Goal: Navigation & Orientation: Find specific page/section

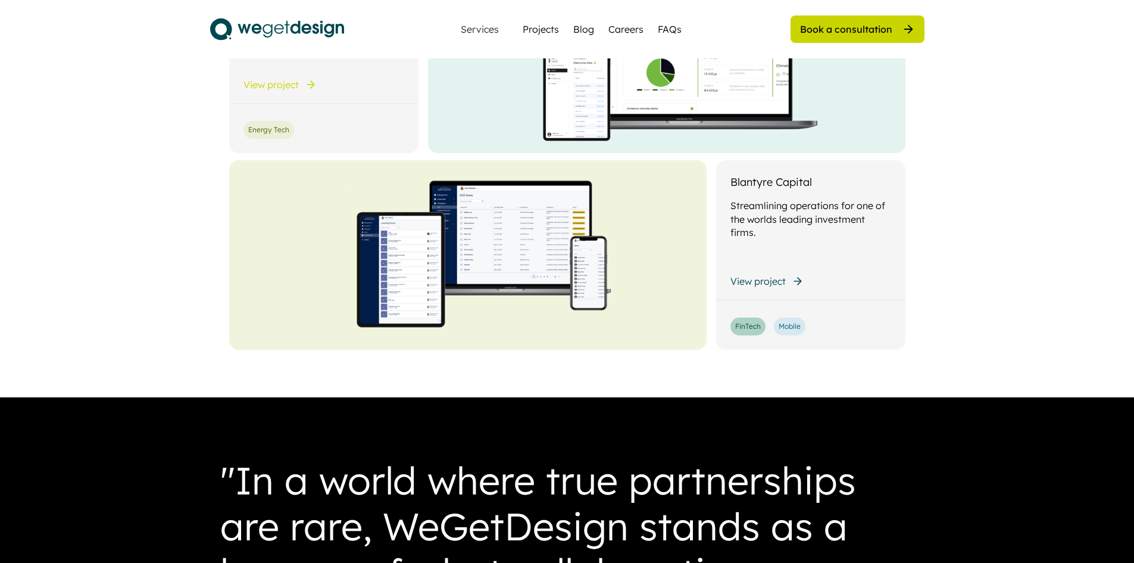
scroll to position [2977, 0]
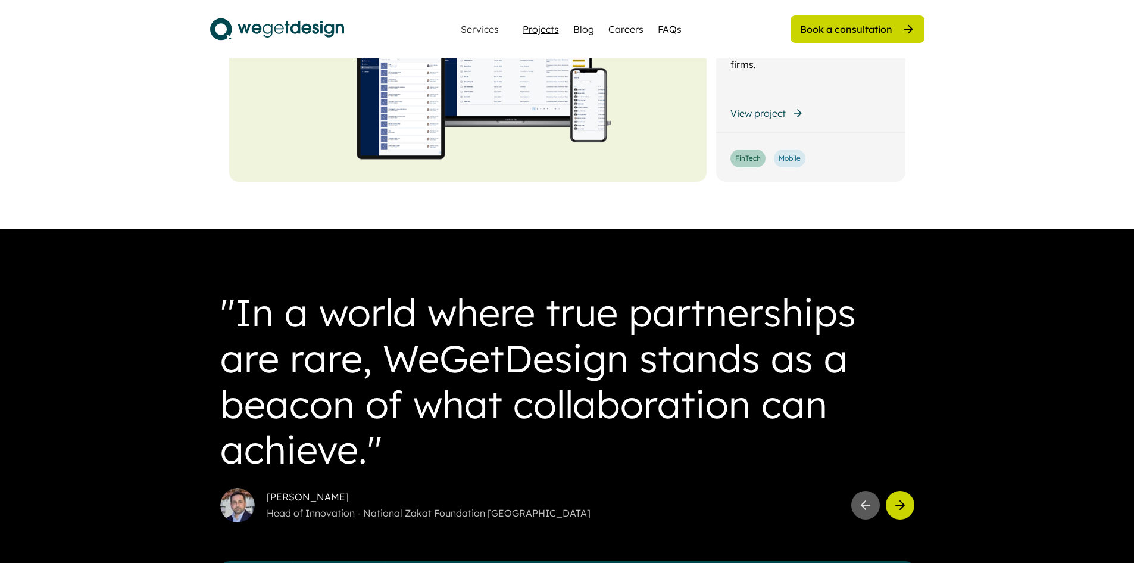
click at [537, 31] on div "Projects" at bounding box center [541, 29] width 36 height 14
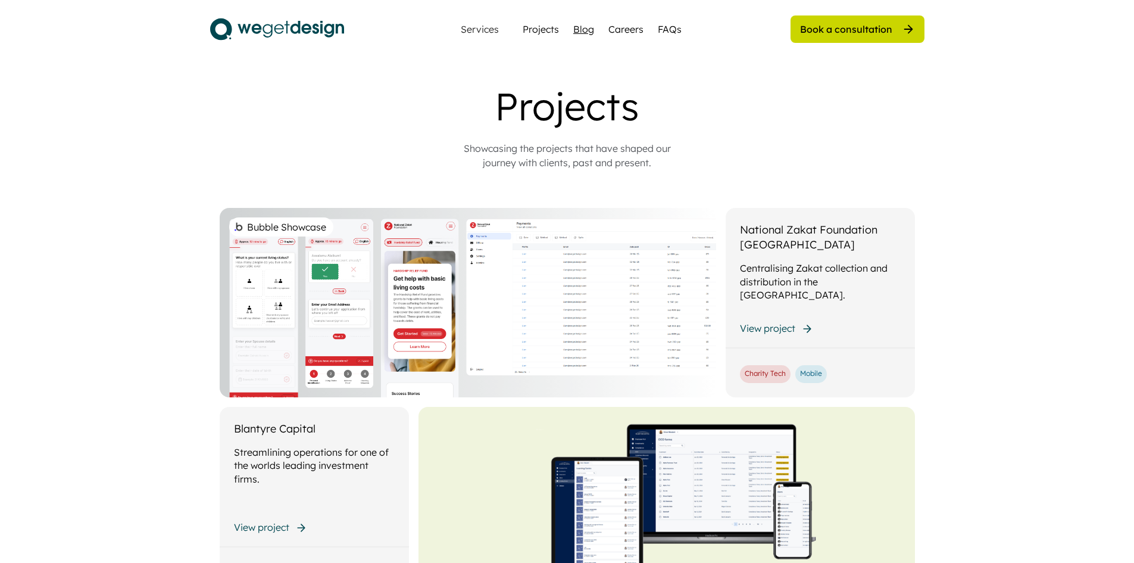
click at [582, 31] on div "Blog" at bounding box center [583, 29] width 21 height 14
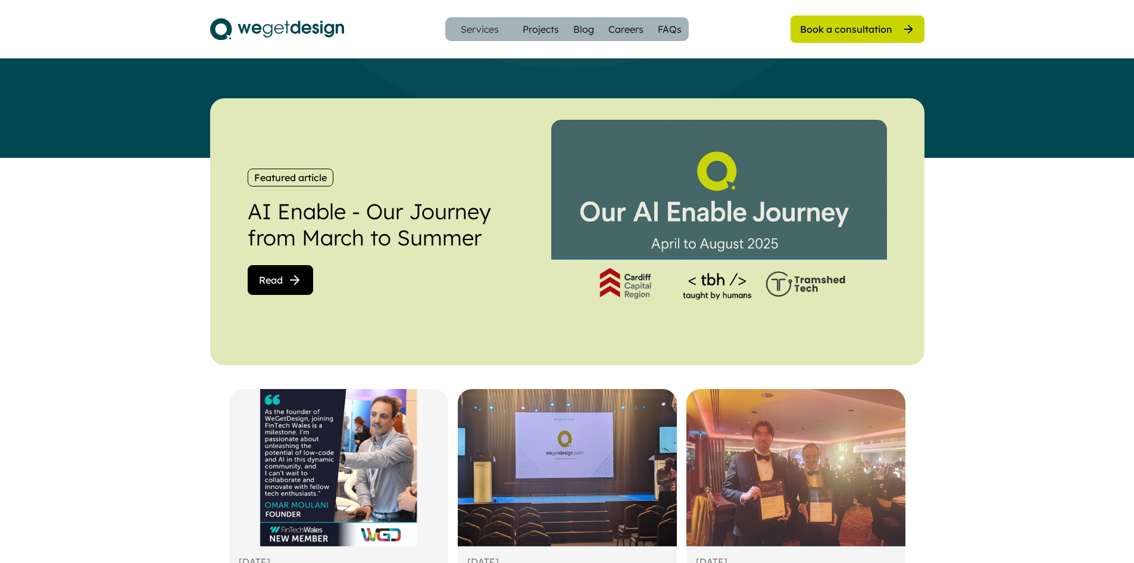
scroll to position [60, 0]
